Goal: Transaction & Acquisition: Download file/media

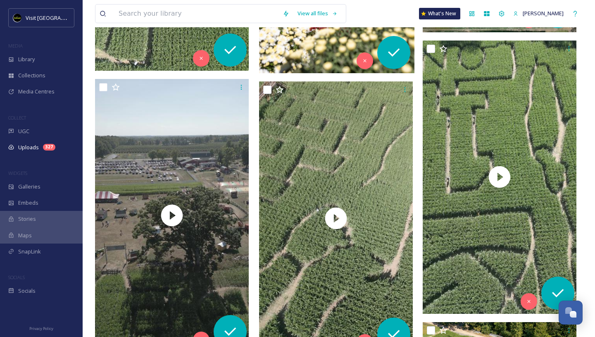
scroll to position [1331, 0]
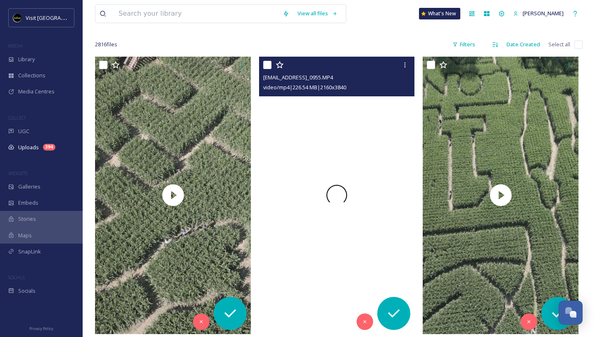
scroll to position [117, 0]
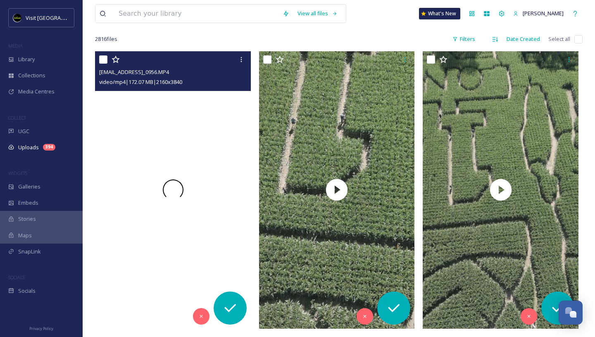
click at [198, 126] on div at bounding box center [173, 189] width 156 height 277
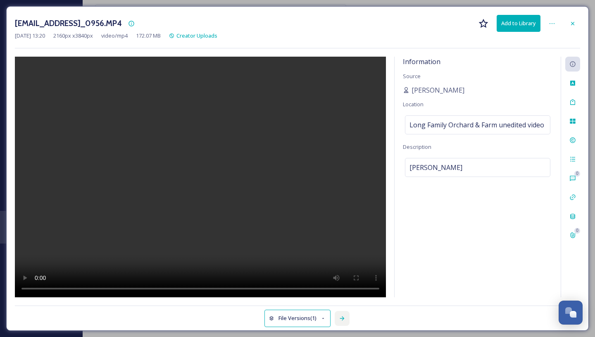
click at [341, 318] on icon at bounding box center [341, 318] width 5 height 4
click at [342, 315] on icon at bounding box center [342, 318] width 7 height 7
click at [569, 19] on div at bounding box center [572, 23] width 15 height 15
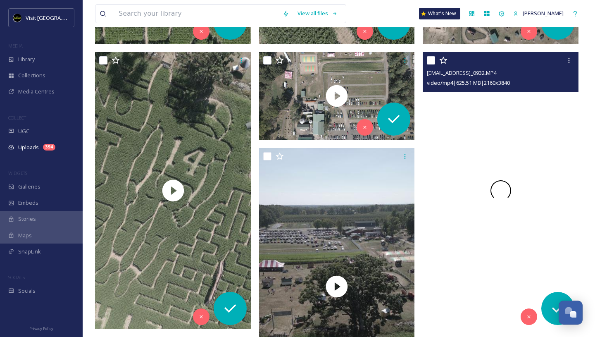
scroll to position [1172, 0]
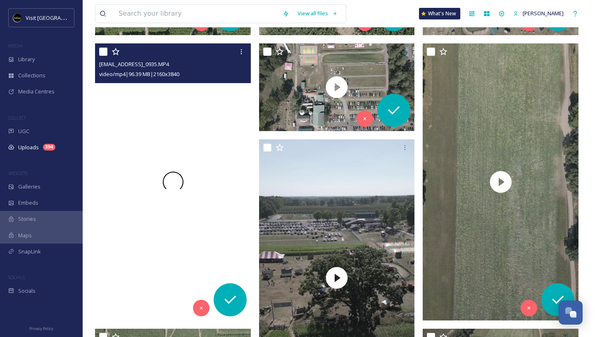
click at [200, 226] on div at bounding box center [173, 181] width 156 height 277
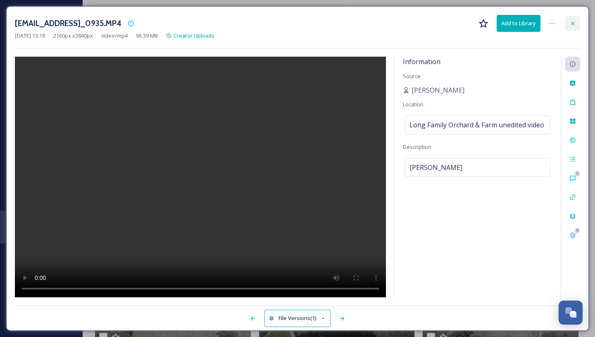
click at [574, 19] on div at bounding box center [572, 23] width 15 height 15
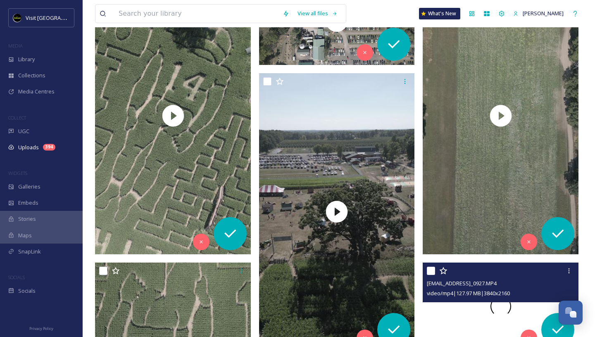
scroll to position [1197, 0]
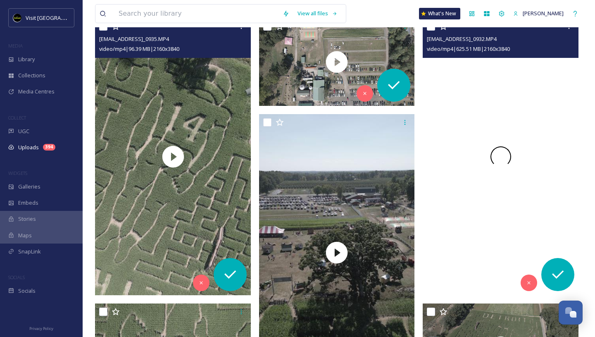
click at [500, 69] on div at bounding box center [500, 156] width 156 height 277
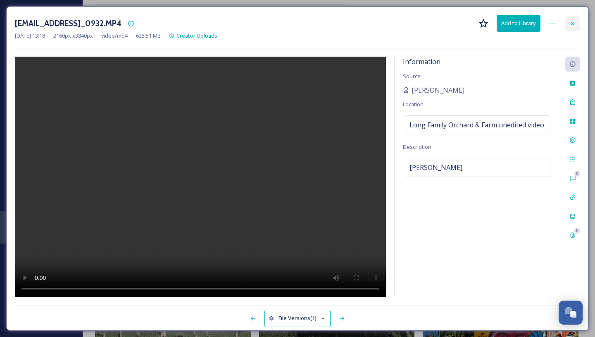
click at [573, 23] on icon at bounding box center [572, 23] width 7 height 7
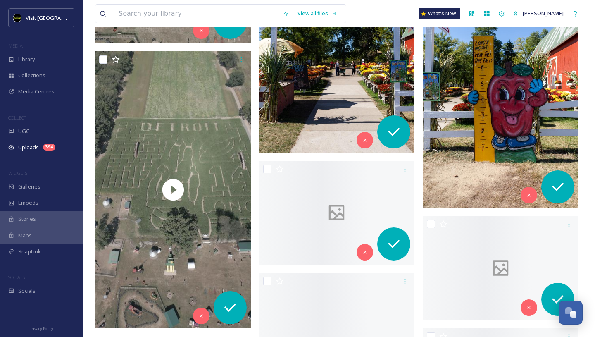
scroll to position [1736, 0]
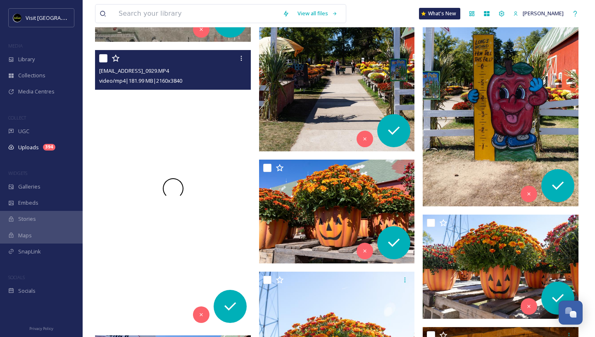
click at [204, 147] on div at bounding box center [173, 188] width 156 height 277
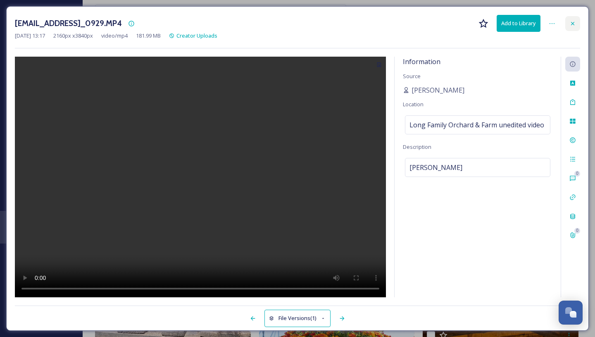
click at [573, 24] on icon at bounding box center [572, 23] width 7 height 7
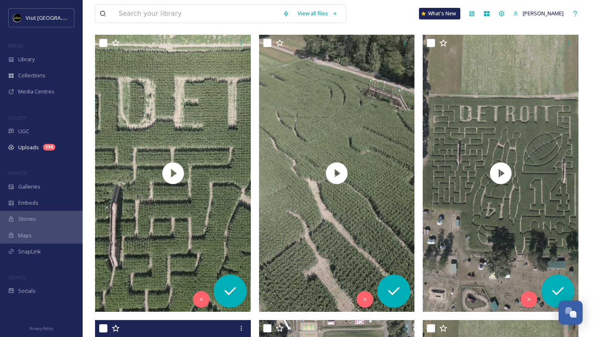
scroll to position [897, 0]
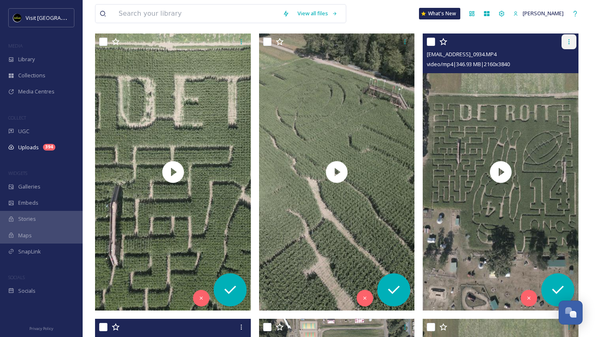
click at [568, 38] on icon at bounding box center [568, 41] width 7 height 7
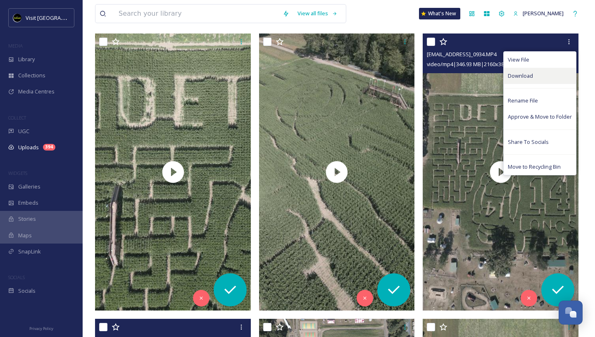
click at [531, 76] on span "Download" at bounding box center [519, 76] width 25 height 8
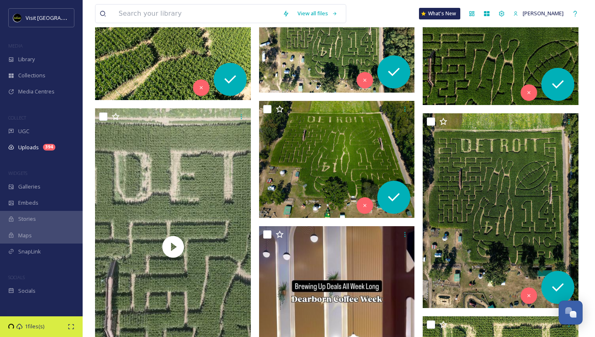
scroll to position [4012, 0]
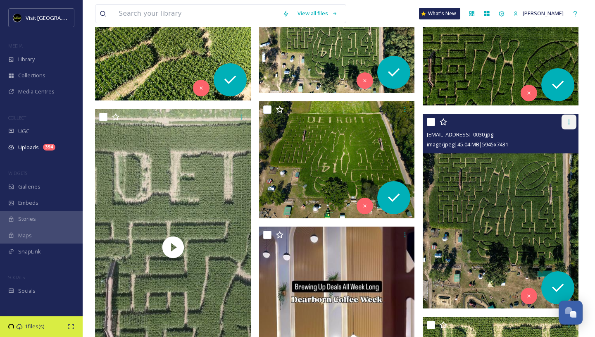
click at [572, 122] on div at bounding box center [568, 121] width 15 height 15
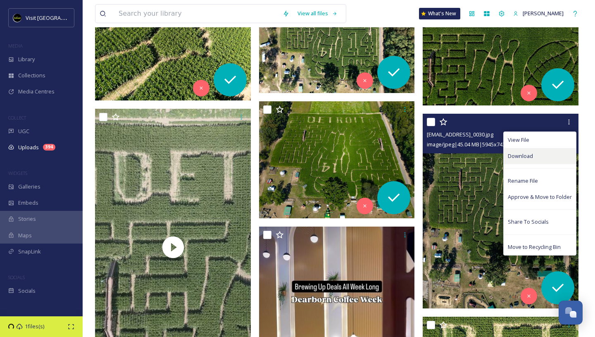
click at [538, 158] on div "Download" at bounding box center [539, 156] width 72 height 16
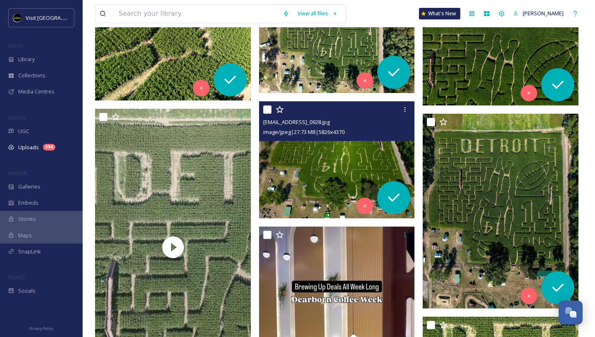
click at [345, 156] on img at bounding box center [337, 159] width 156 height 117
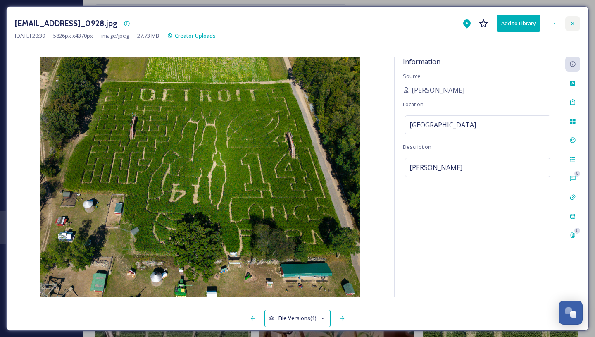
click at [569, 21] on icon at bounding box center [572, 23] width 7 height 7
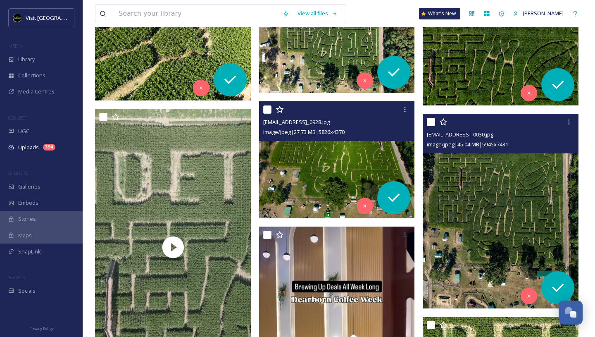
click at [503, 176] on img at bounding box center [500, 211] width 156 height 194
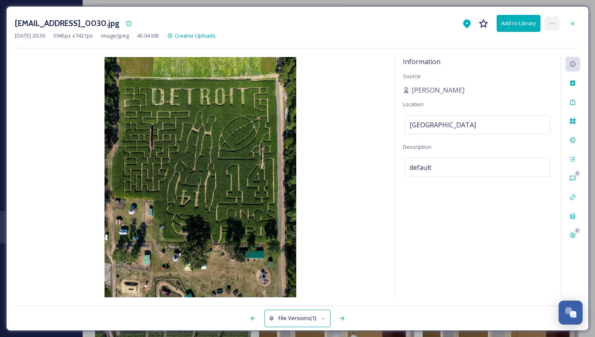
click at [555, 25] on div at bounding box center [551, 23] width 15 height 15
click at [338, 209] on img at bounding box center [200, 177] width 371 height 240
click at [571, 22] on icon at bounding box center [572, 22] width 3 height 3
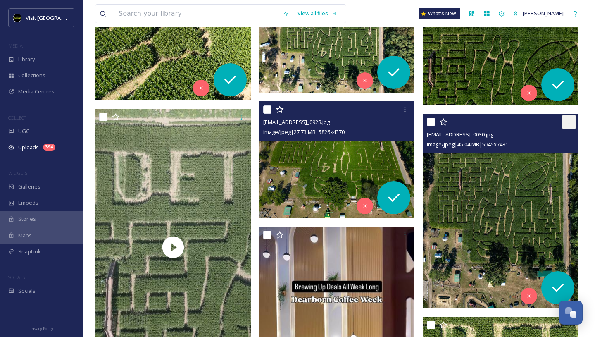
click at [569, 123] on icon at bounding box center [568, 122] width 7 height 7
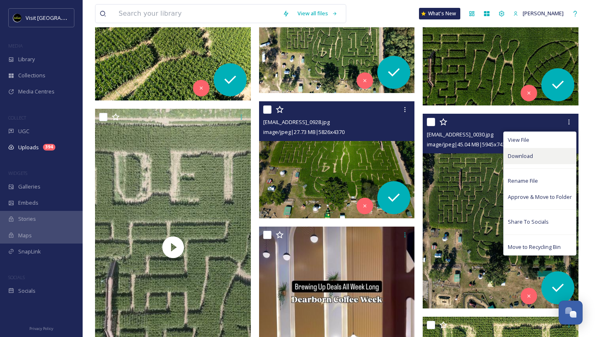
click at [540, 154] on div "Download" at bounding box center [539, 156] width 72 height 16
